Goal: Register for event/course

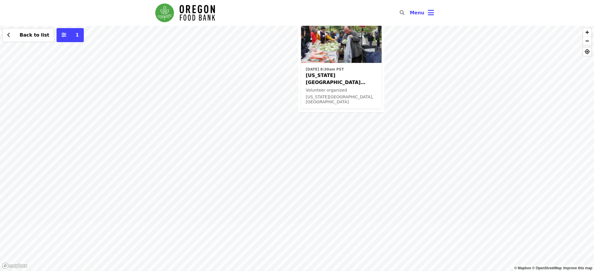
drag, startPoint x: 202, startPoint y: 236, endPoint x: 234, endPoint y: 145, distance: 96.1
click at [234, 145] on div "[DATE] 8:30am PST [US_STATE][GEOGRAPHIC_DATA] ODHS - Free Food Market Volunteer…" at bounding box center [297, 149] width 594 height 246
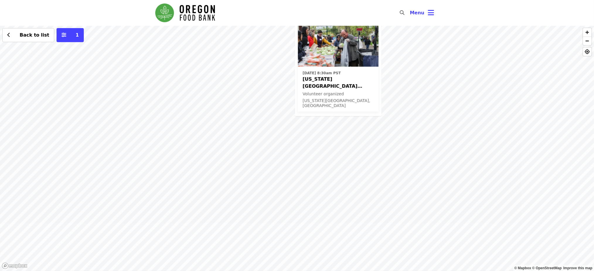
drag, startPoint x: 258, startPoint y: 145, endPoint x: 224, endPoint y: 141, distance: 34.6
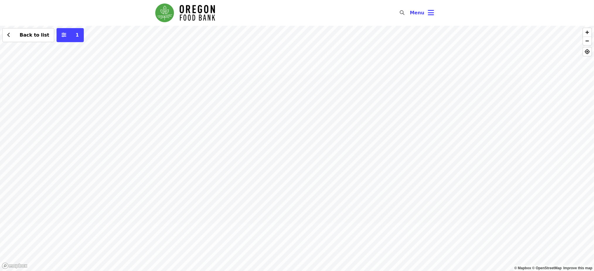
drag, startPoint x: 283, startPoint y: 172, endPoint x: 202, endPoint y: 290, distance: 142.8
click at [202, 271] on html "Skip to content ​ Menu © Mapbox © OpenStreetMap Improve this map Back to list 1…" at bounding box center [297, 135] width 594 height 271
click at [285, 51] on div "Back to list 1" at bounding box center [297, 149] width 594 height 246
click at [156, 53] on div "Back to list 1" at bounding box center [297, 149] width 594 height 246
click at [307, 164] on div "Back to list 1" at bounding box center [297, 149] width 594 height 246
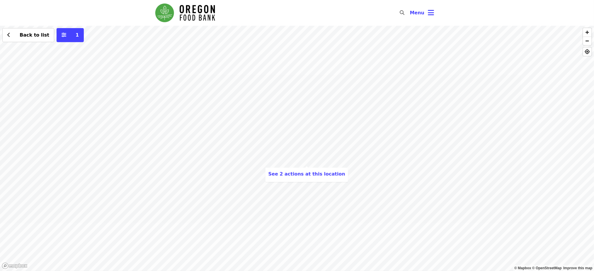
click at [283, 137] on div "See 2 actions at this location Back to list 1" at bounding box center [297, 149] width 594 height 246
